Goal: Information Seeking & Learning: Learn about a topic

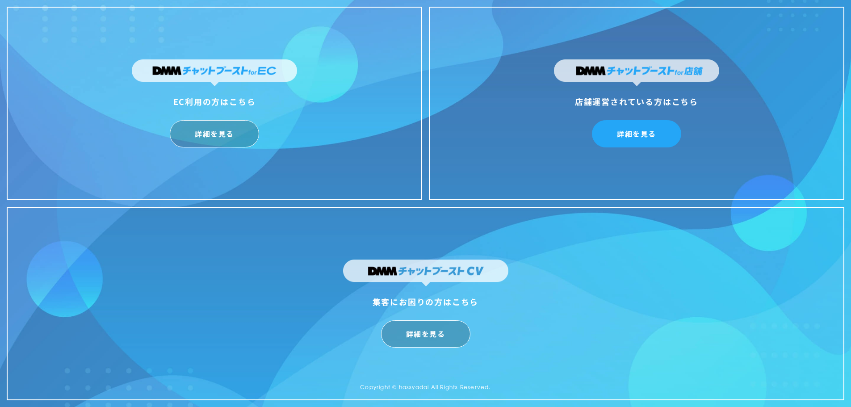
click at [663, 131] on link "詳細を見る" at bounding box center [636, 133] width 89 height 27
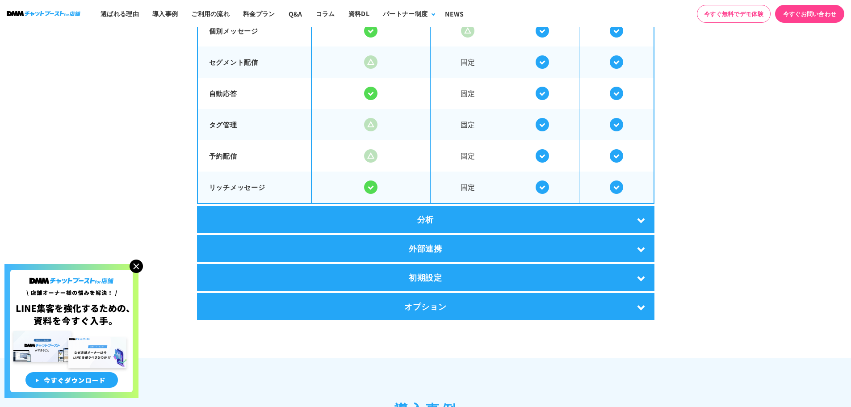
scroll to position [1786, 0]
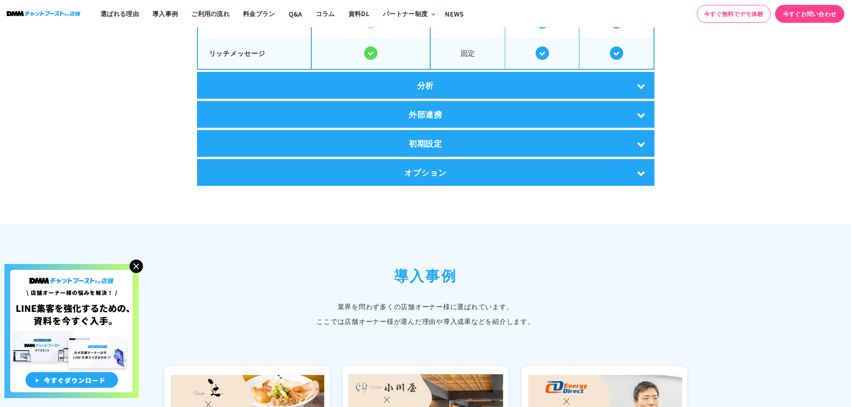
drag, startPoint x: 137, startPoint y: 263, endPoint x: 185, endPoint y: 245, distance: 51.2
click at [138, 263] on img at bounding box center [135, 265] width 13 height 13
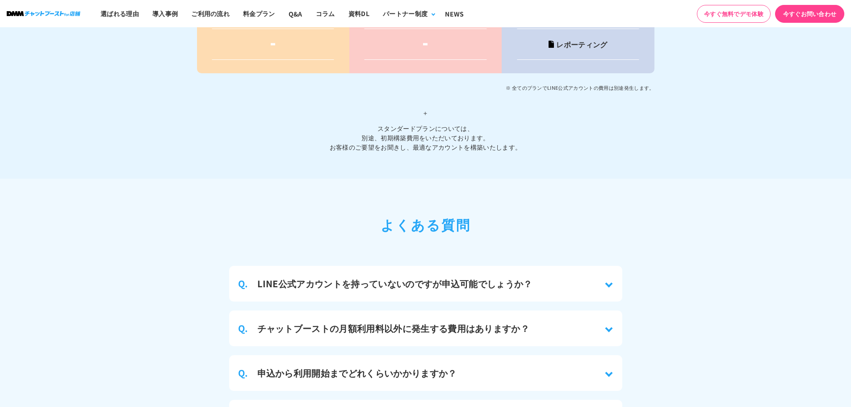
scroll to position [3795, 0]
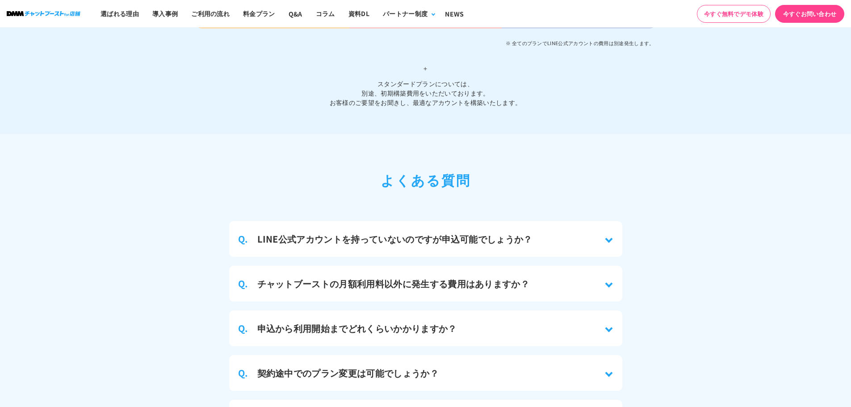
click at [608, 234] on div "Q. LINE公式アカウントを持っていないのですが申込可能でしょうか？" at bounding box center [425, 239] width 393 height 36
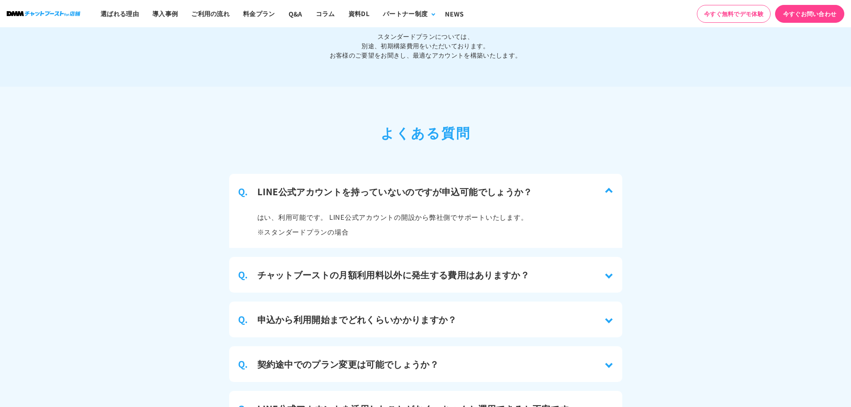
scroll to position [3884, 0]
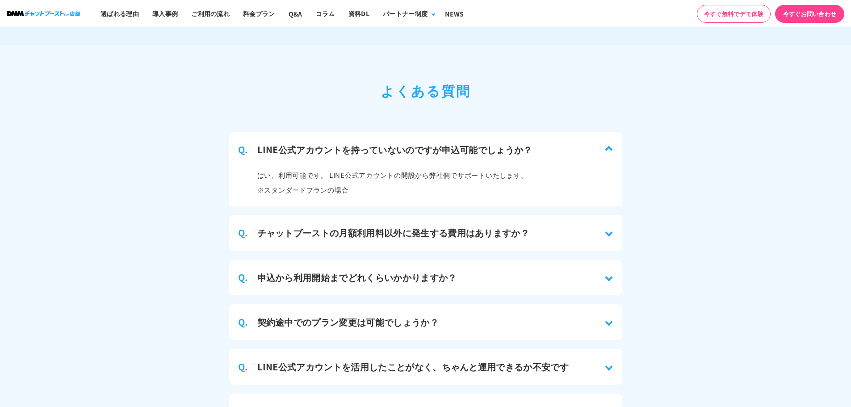
click at [531, 229] on div "Q. チャットブーストの月額利用料以外に発生する費用はありますか？" at bounding box center [425, 233] width 393 height 36
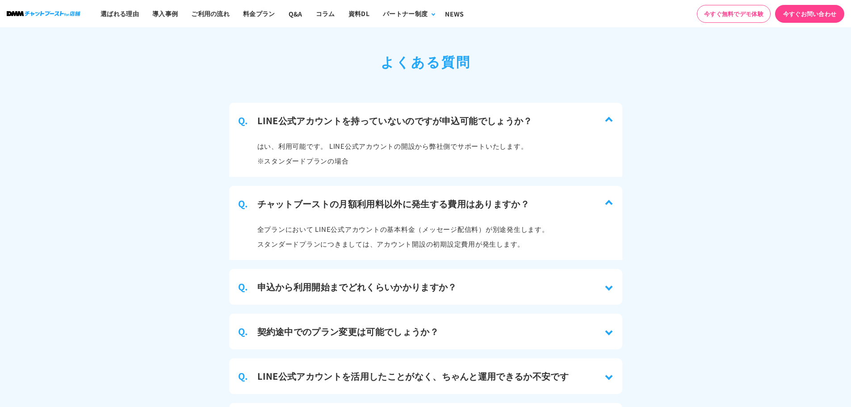
scroll to position [3929, 0]
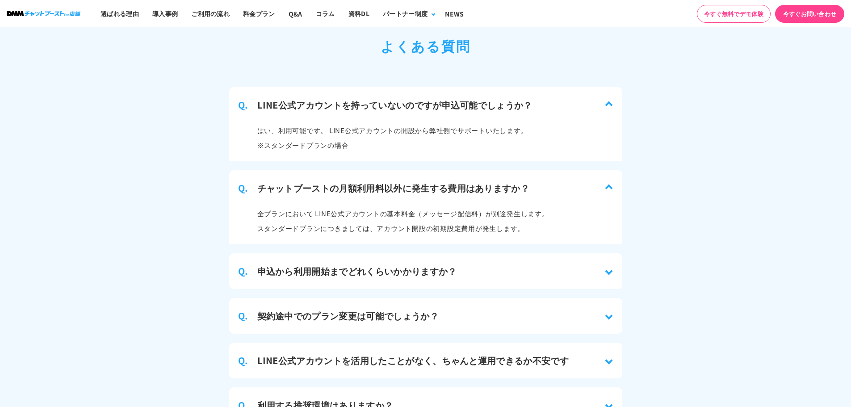
click at [362, 264] on h3 "申込から利用開始までどれくらいかかりますか？" at bounding box center [357, 270] width 200 height 13
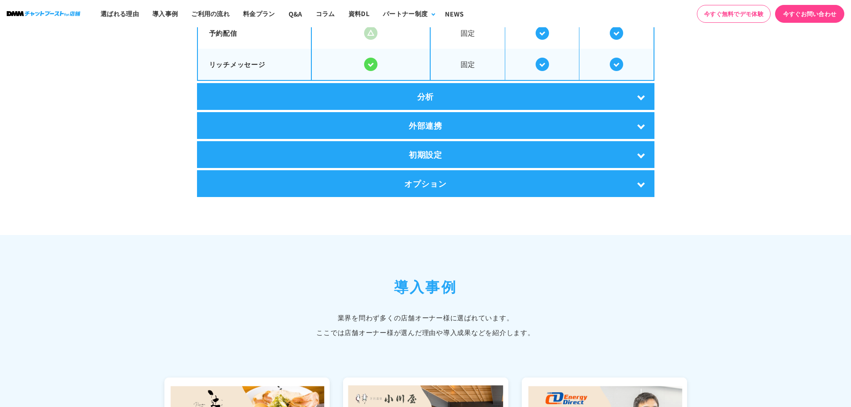
scroll to position [1786, 0]
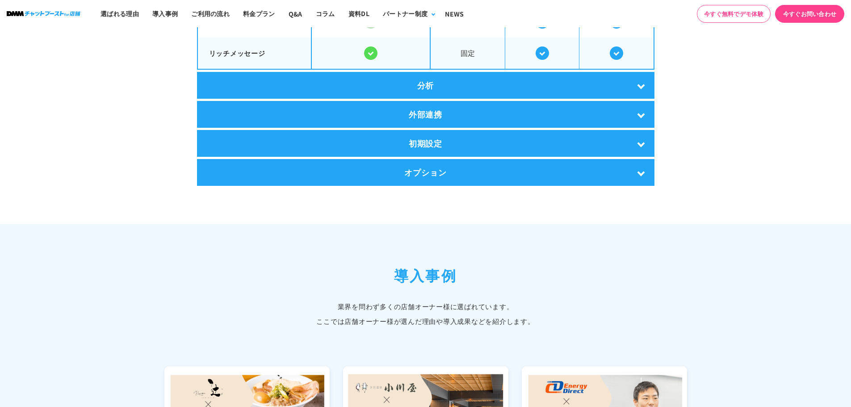
click at [468, 113] on div "外部連携" at bounding box center [425, 114] width 457 height 27
